Goal: Find specific page/section: Find specific page/section

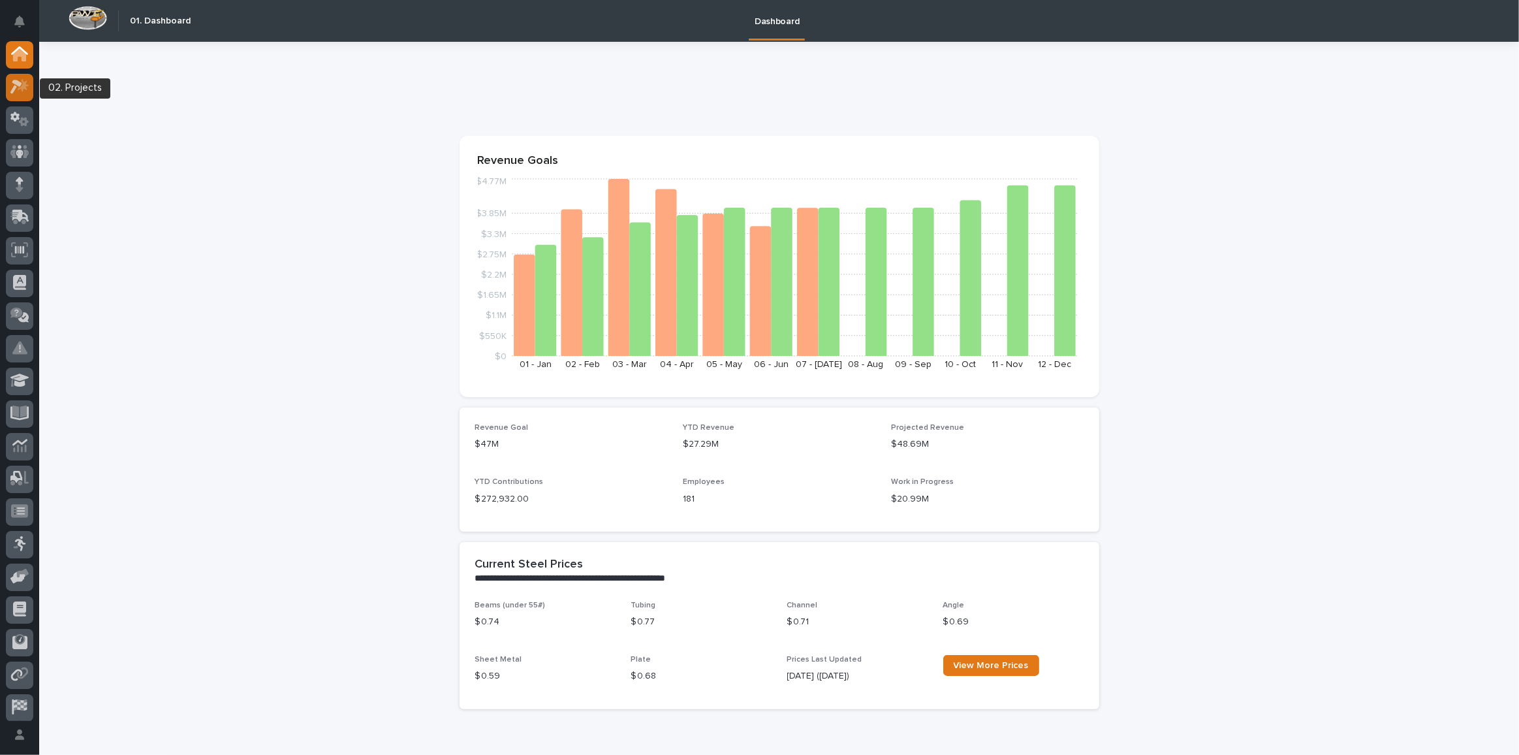
click at [12, 81] on icon at bounding box center [16, 87] width 12 height 14
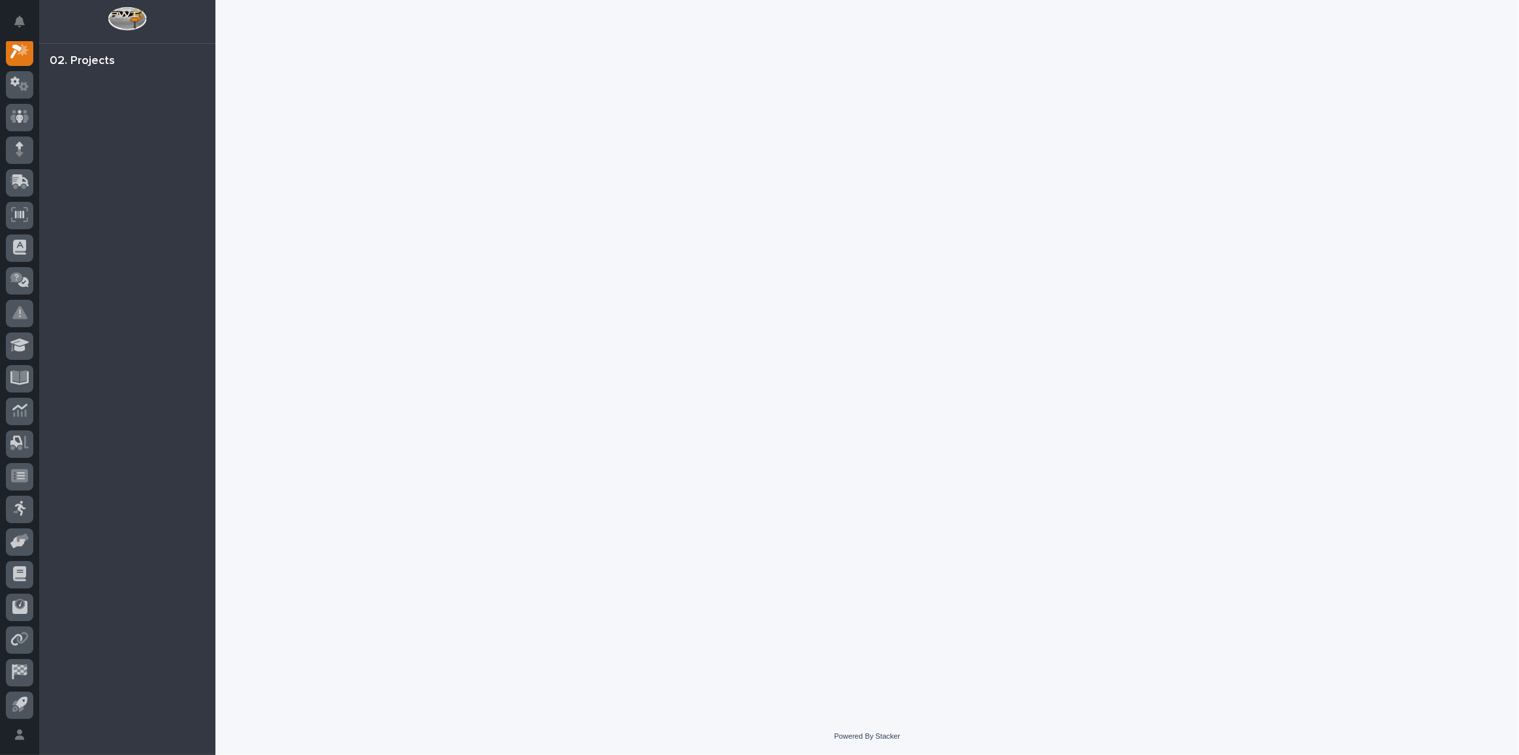
scroll to position [32, 0]
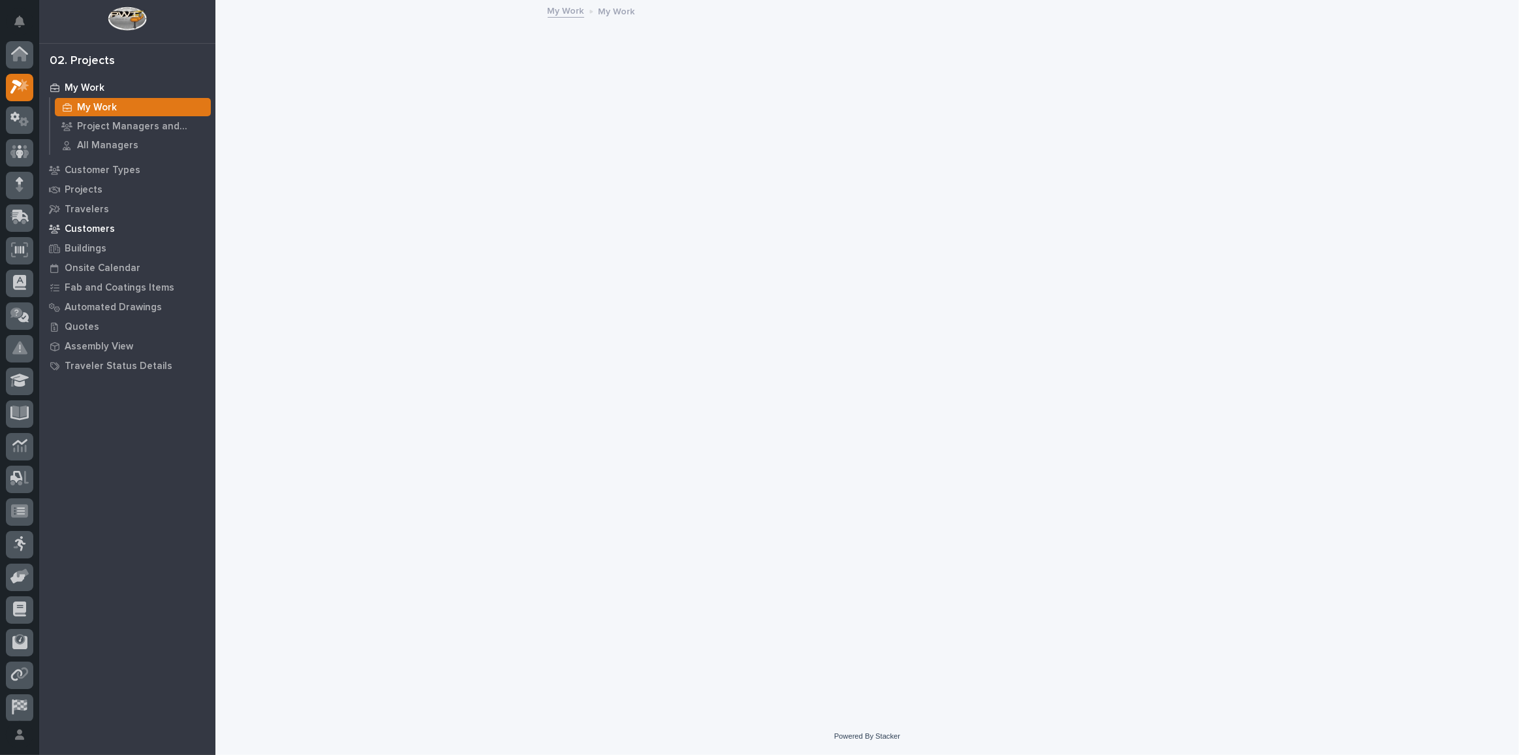
scroll to position [32, 0]
click at [95, 232] on p "Customers" at bounding box center [90, 229] width 50 height 12
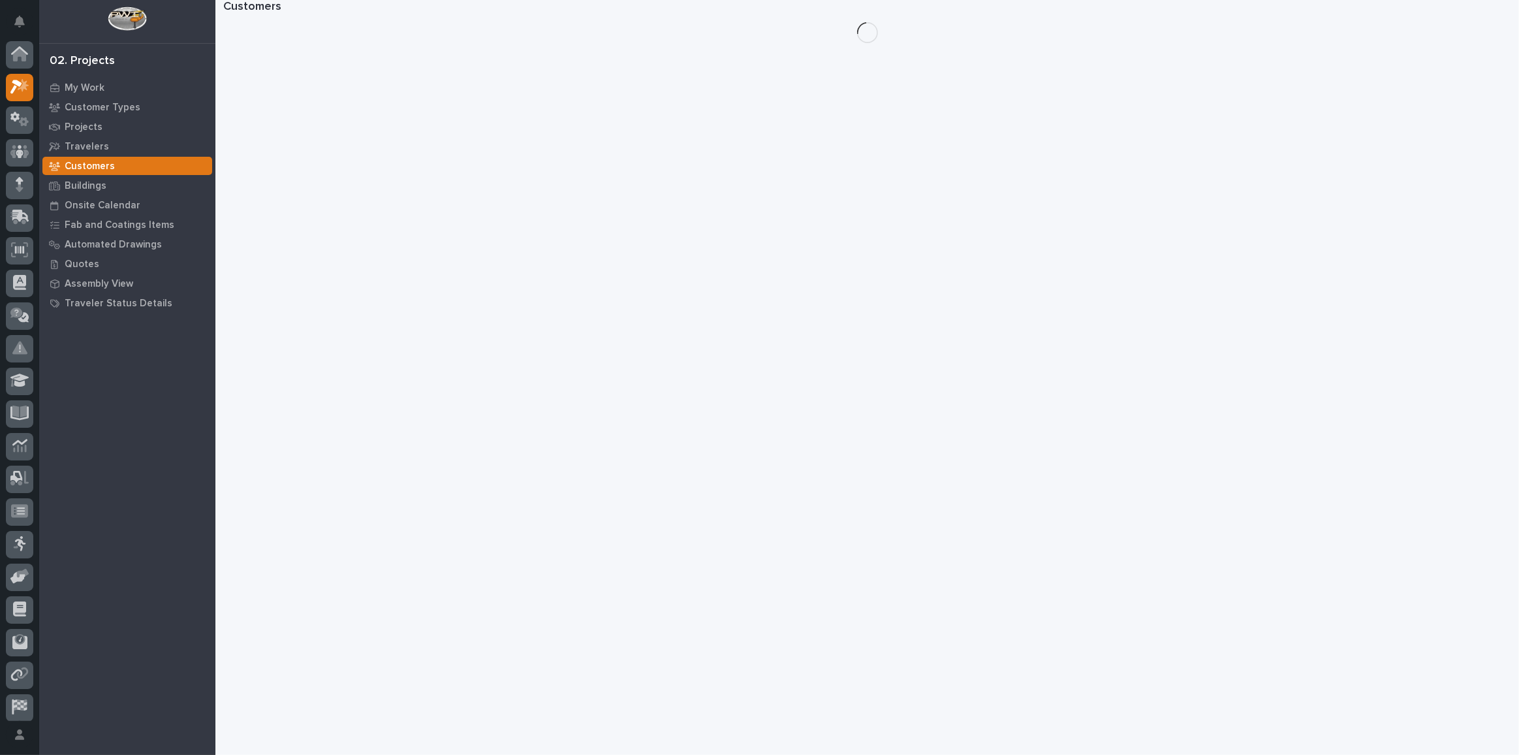
scroll to position [32, 0]
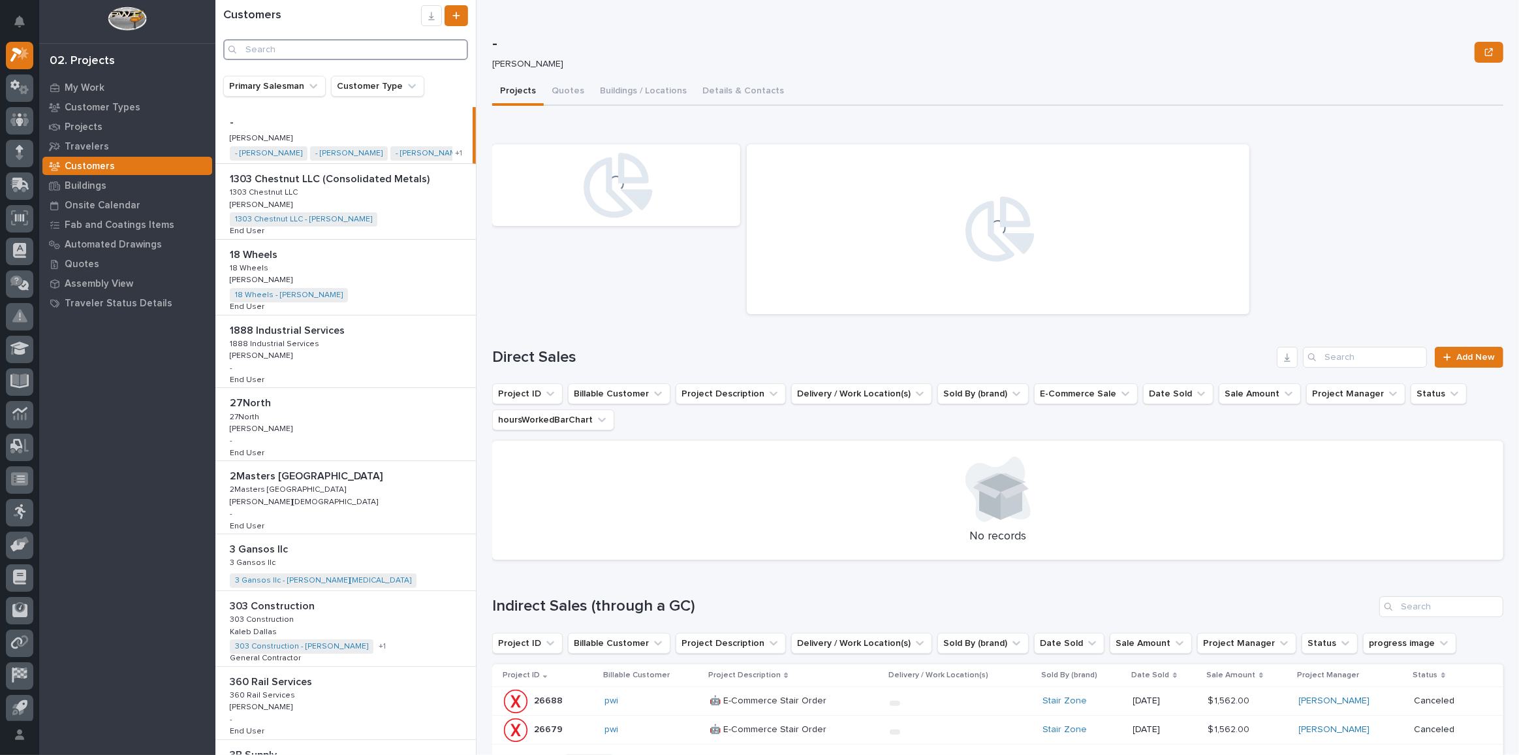
click at [296, 52] on input "Search" at bounding box center [345, 49] width 245 height 21
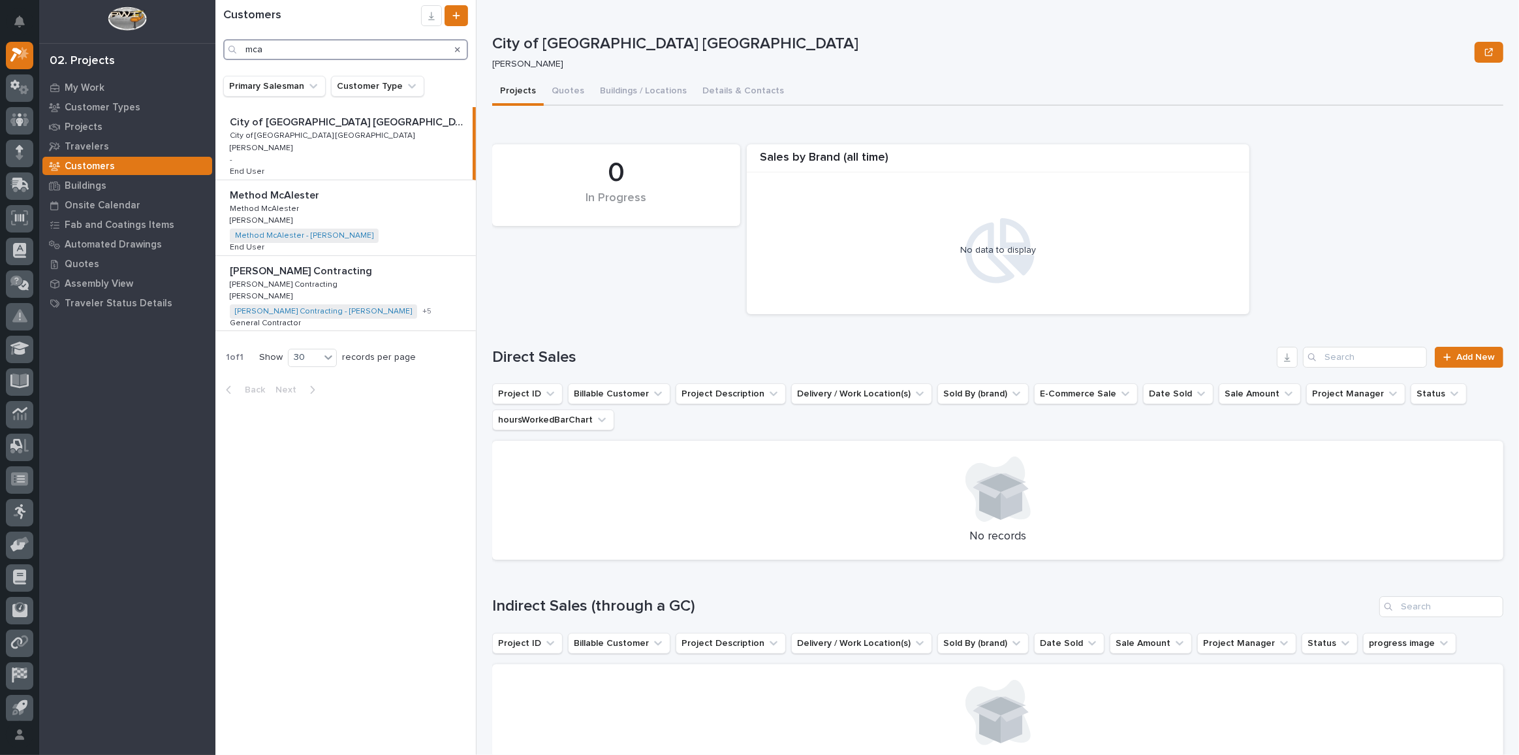
type input "mca"
